Goal: Navigation & Orientation: Find specific page/section

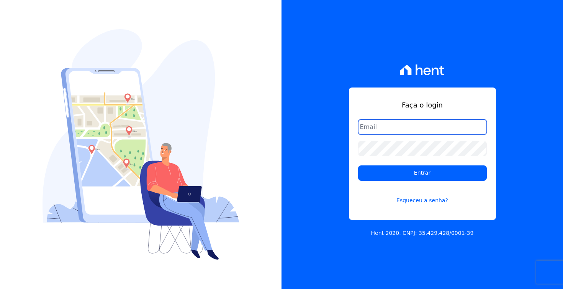
type input "[EMAIL_ADDRESS][PERSON_NAME][DOMAIN_NAME]"
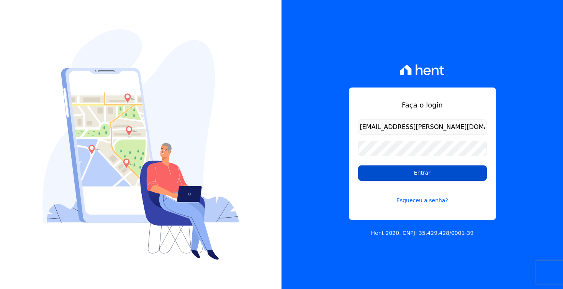
click at [414, 180] on input "Entrar" at bounding box center [422, 172] width 129 height 15
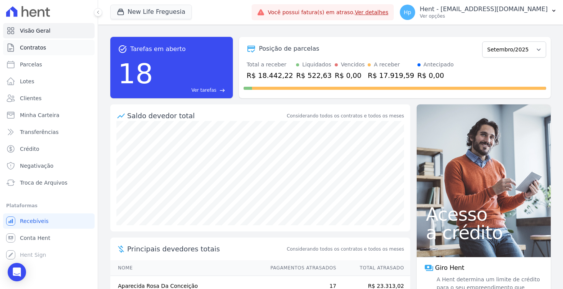
click at [49, 52] on link "Contratos" at bounding box center [49, 47] width 92 height 15
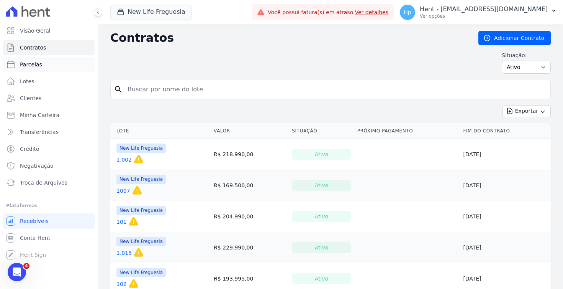
click at [60, 68] on link "Parcelas" at bounding box center [49, 64] width 92 height 15
select select
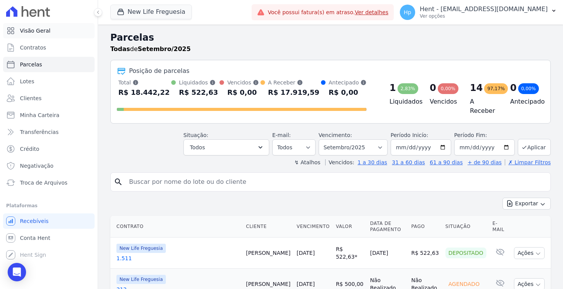
click at [48, 30] on span "Visão Geral" at bounding box center [35, 31] width 31 height 8
